Goal: Obtain resource: Download file/media

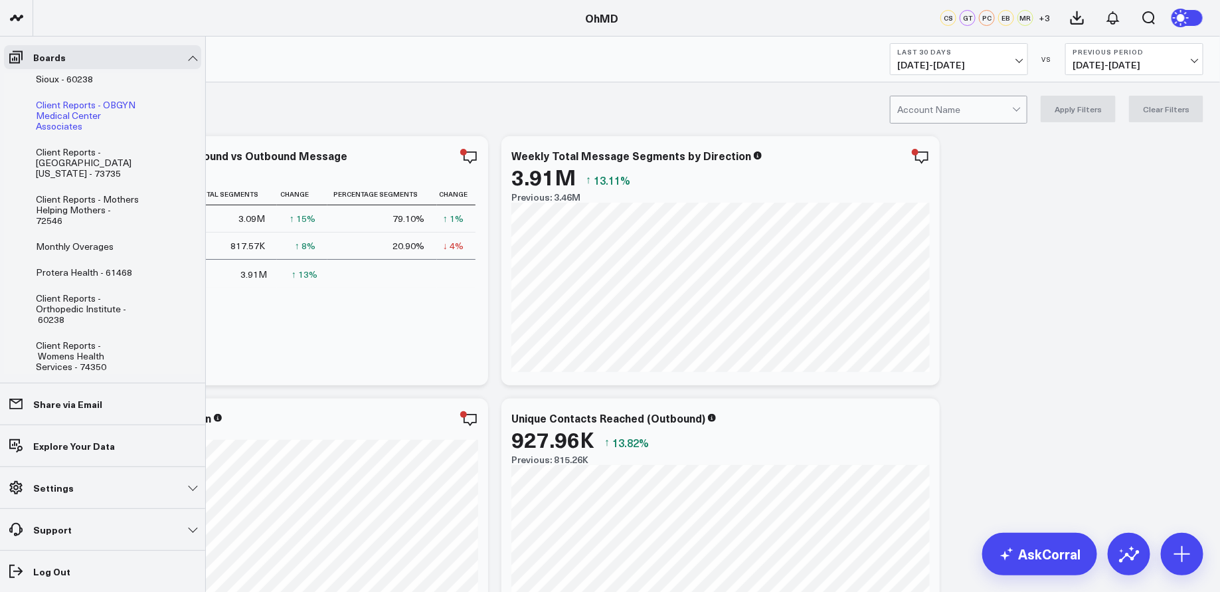
scroll to position [228, 0]
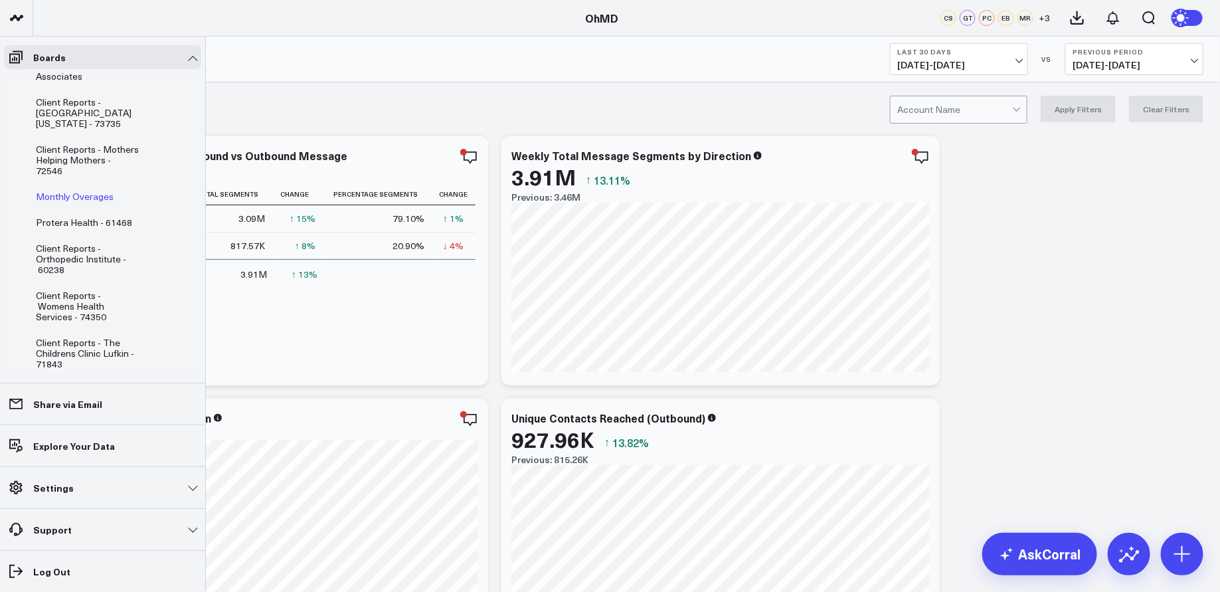
click at [87, 190] on span "Monthly Overages" at bounding box center [75, 196] width 78 height 13
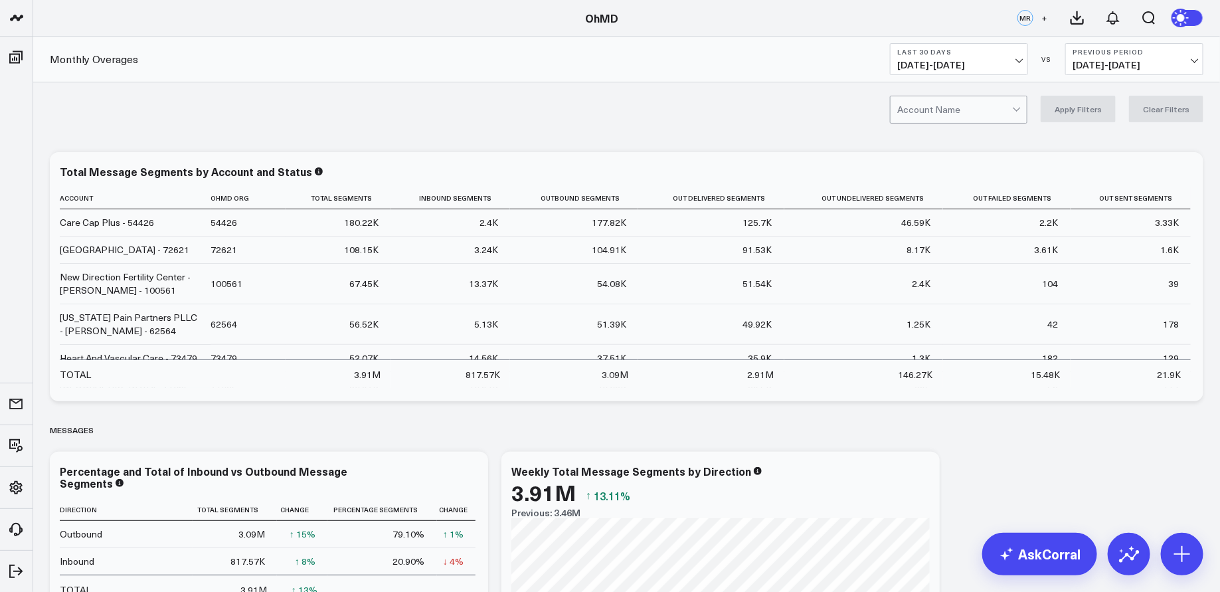
click at [1003, 58] on button "Last 30 Days [DATE] - [DATE]" at bounding box center [959, 59] width 138 height 32
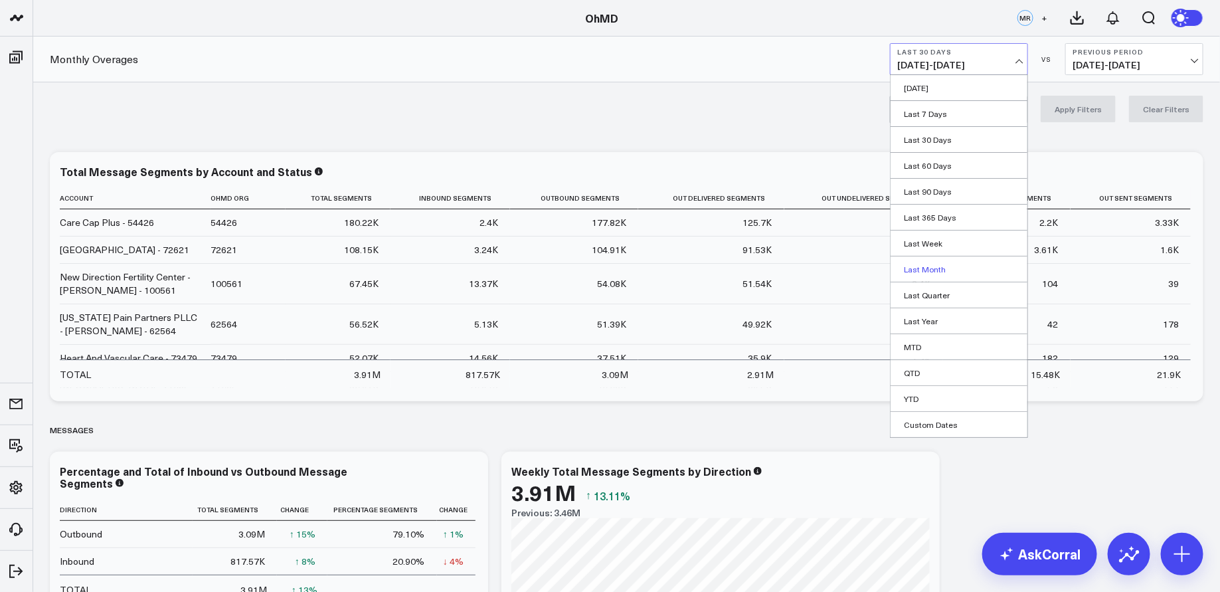
click at [934, 269] on link "Last Month" at bounding box center [958, 268] width 137 height 25
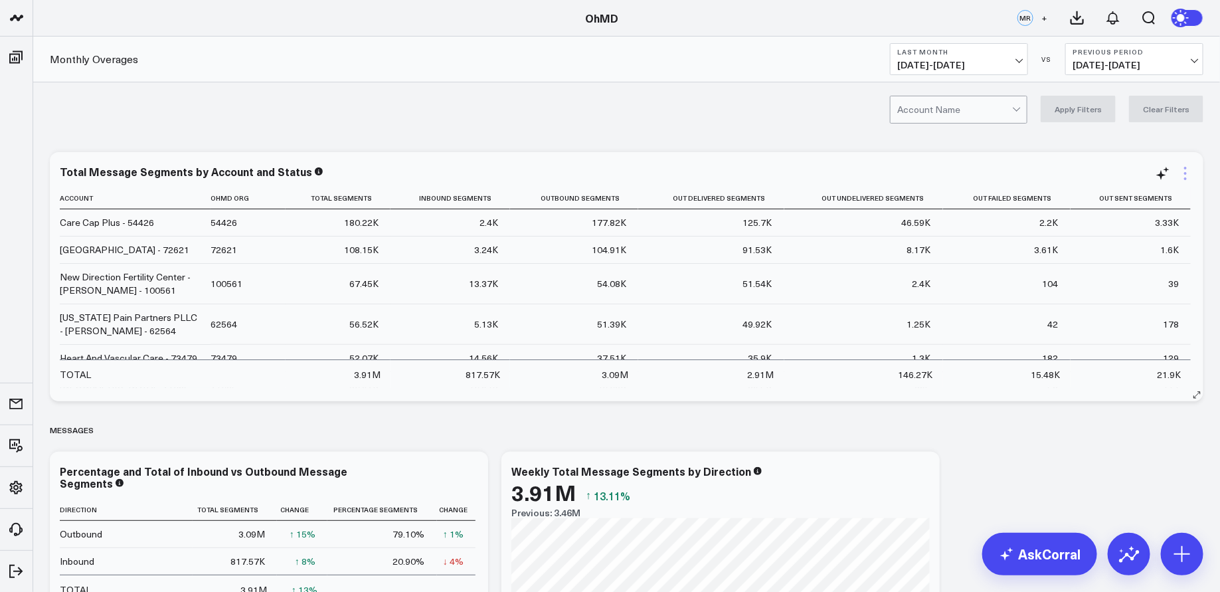
click at [1183, 171] on icon at bounding box center [1185, 173] width 16 height 16
